Goal: Task Accomplishment & Management: Use online tool/utility

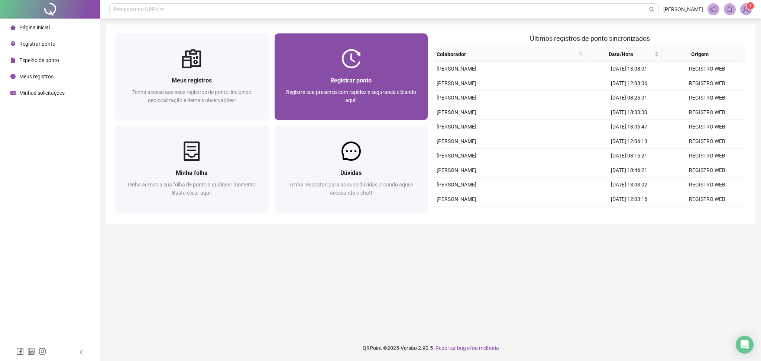
click at [405, 99] on div "Registre sua presença com rapidez e segurança clicando aqui!" at bounding box center [351, 100] width 136 height 25
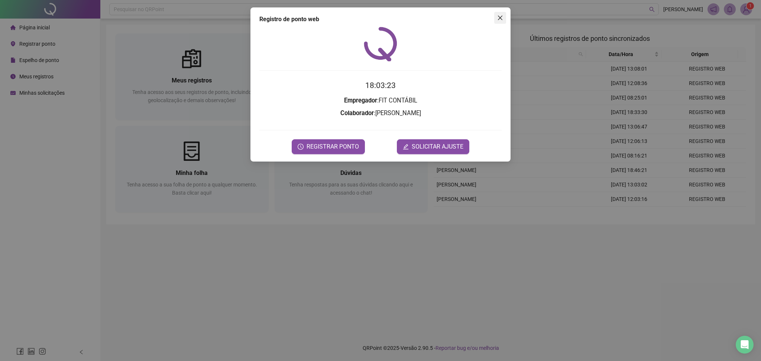
click at [499, 19] on icon "close" at bounding box center [500, 18] width 6 height 6
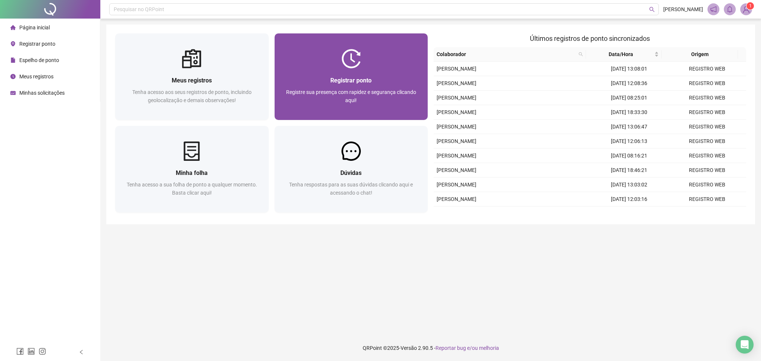
click at [335, 61] on div at bounding box center [351, 58] width 153 height 19
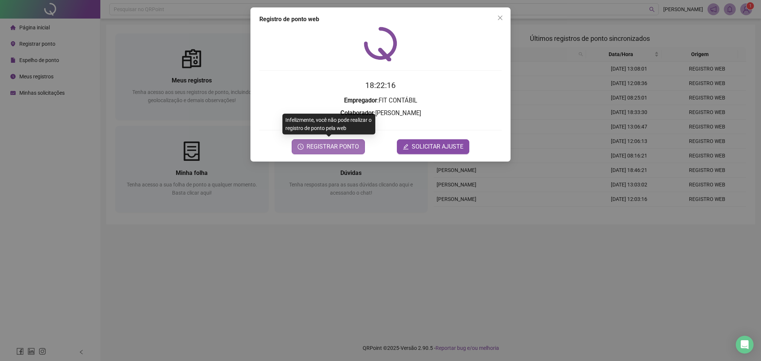
click at [343, 144] on span "REGISTRAR PONTO" at bounding box center [332, 146] width 52 height 9
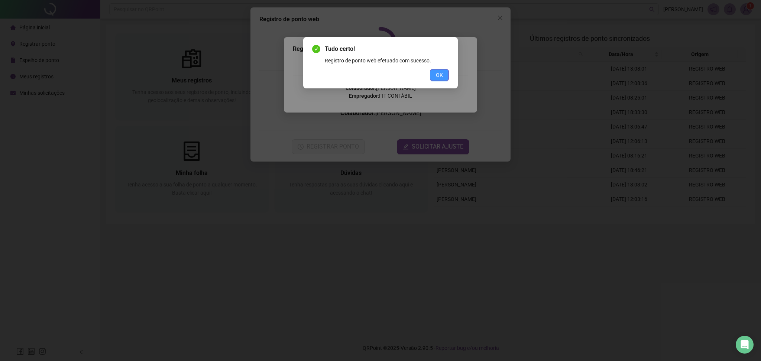
click at [443, 78] on button "OK" at bounding box center [439, 75] width 19 height 12
